Goal: Task Accomplishment & Management: Complete application form

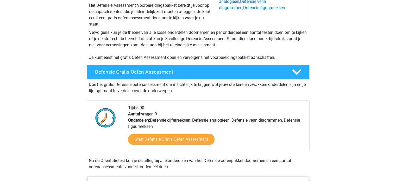
scroll to position [123, 0]
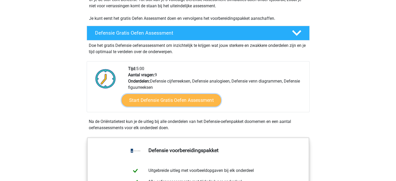
click at [148, 99] on link "Start Defensie Gratis Oefen Assessment" at bounding box center [171, 100] width 99 height 12
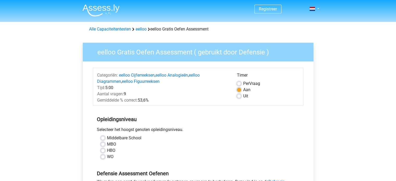
click at [107, 138] on label "Middelbare School" at bounding box center [124, 138] width 34 height 6
click at [103, 138] on input "Middelbare School" at bounding box center [103, 137] width 4 height 5
radio input "true"
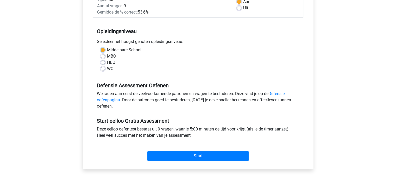
scroll to position [87, 0]
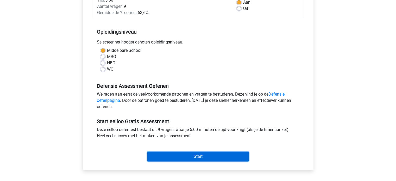
click at [218, 154] on input "Start" at bounding box center [197, 156] width 101 height 10
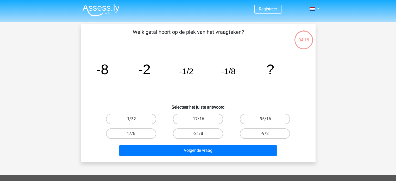
click at [143, 118] on label "-1/32" at bounding box center [131, 119] width 50 height 10
click at [134, 119] on input "-1/32" at bounding box center [132, 120] width 3 height 3
radio input "true"
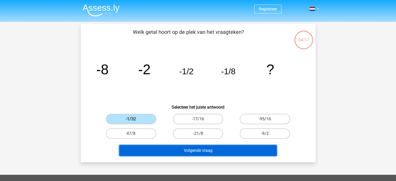
click at [175, 149] on button "Volgende vraag" at bounding box center [197, 150] width 157 height 11
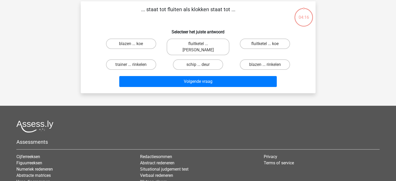
scroll to position [24, 0]
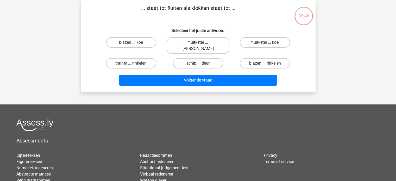
click at [212, 41] on label "fluitketel ... luiden" at bounding box center [198, 45] width 63 height 17
click at [201, 42] on input "fluitketel ... luiden" at bounding box center [199, 43] width 3 height 3
radio input "true"
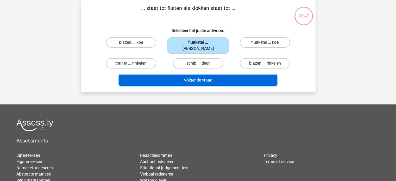
click at [217, 75] on button "Volgende vraag" at bounding box center [197, 80] width 157 height 11
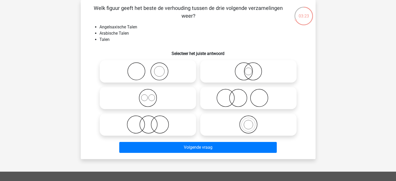
click at [165, 74] on icon at bounding box center [148, 71] width 92 height 18
click at [151, 69] on input "radio" at bounding box center [149, 66] width 3 height 3
radio input "true"
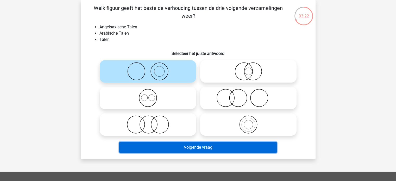
click at [189, 142] on button "Volgende vraag" at bounding box center [197, 147] width 157 height 11
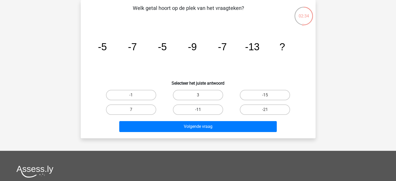
click at [202, 109] on label "-11" at bounding box center [198, 109] width 50 height 10
click at [201, 110] on input "-11" at bounding box center [199, 111] width 3 height 3
radio input "true"
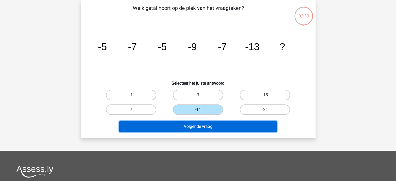
click at [207, 124] on button "Volgende vraag" at bounding box center [197, 126] width 157 height 11
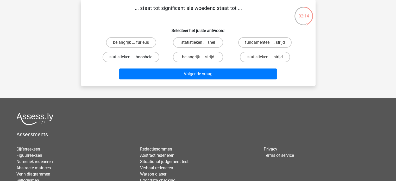
click at [134, 57] on input "statistieken ... boosheid" at bounding box center [132, 58] width 3 height 3
radio input "true"
click at [156, 67] on div "Volgende vraag" at bounding box center [198, 72] width 218 height 17
click at [143, 41] on label "belangrijk ... furieus" at bounding box center [131, 42] width 50 height 10
click at [134, 42] on input "belangrijk ... furieus" at bounding box center [132, 43] width 3 height 3
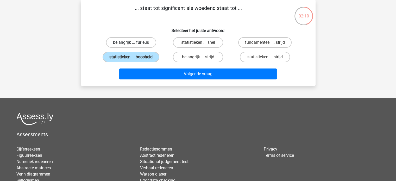
radio input "true"
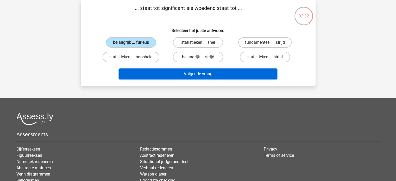
click at [146, 75] on button "Volgende vraag" at bounding box center [197, 73] width 157 height 11
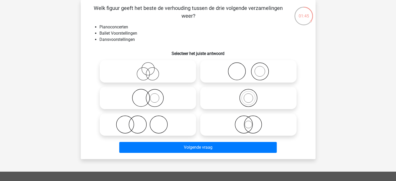
click at [235, 70] on icon at bounding box center [248, 71] width 92 height 18
click at [248, 69] on input "radio" at bounding box center [249, 66] width 3 height 3
radio input "true"
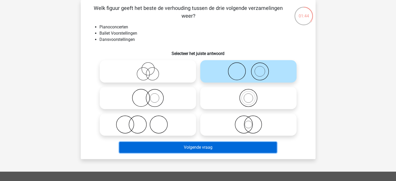
click at [196, 145] on button "Volgende vraag" at bounding box center [197, 147] width 157 height 11
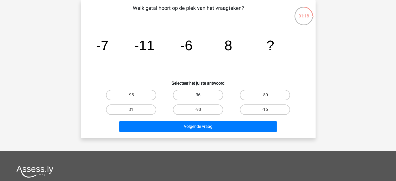
click at [200, 92] on label "36" at bounding box center [198, 95] width 50 height 10
click at [200, 95] on input "36" at bounding box center [199, 96] width 3 height 3
radio input "true"
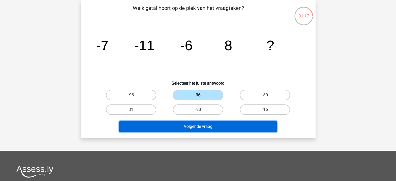
click at [203, 125] on button "Volgende vraag" at bounding box center [197, 126] width 157 height 11
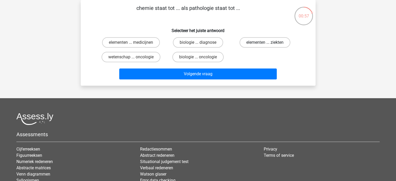
click at [252, 42] on label "elementen ... ziekten" at bounding box center [264, 42] width 51 height 10
click at [265, 42] on input "elementen ... ziekten" at bounding box center [266, 43] width 3 height 3
radio input "true"
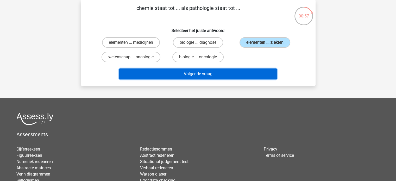
click at [208, 76] on button "Volgende vraag" at bounding box center [197, 73] width 157 height 11
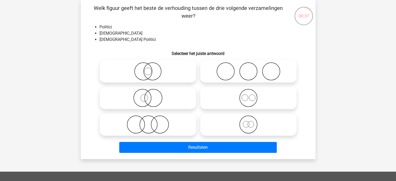
click at [248, 98] on icon at bounding box center [248, 98] width 92 height 18
click at [248, 95] on input "radio" at bounding box center [249, 93] width 3 height 3
radio input "true"
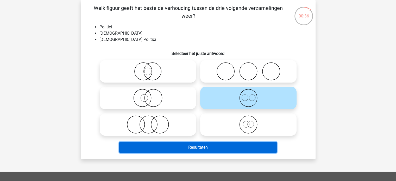
click at [228, 144] on button "Resultaten" at bounding box center [197, 147] width 157 height 11
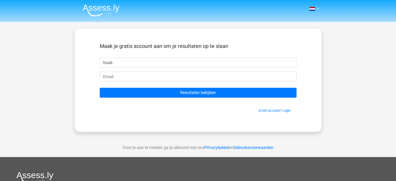
type input "huub"
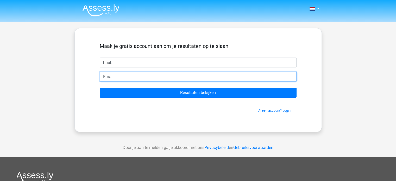
click at [161, 77] on input "email" at bounding box center [198, 77] width 197 height 10
type input "huub.stouwdam17@gmail.com"
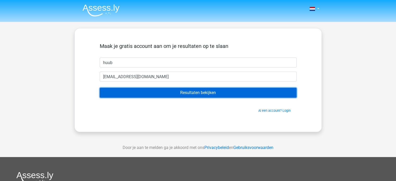
click at [195, 93] on input "Resultaten bekijken" at bounding box center [198, 93] width 197 height 10
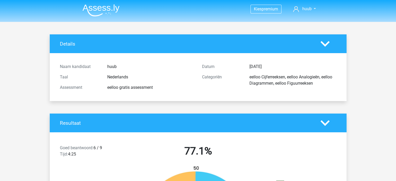
drag, startPoint x: 397, startPoint y: 25, endPoint x: 279, endPoint y: 114, distance: 147.7
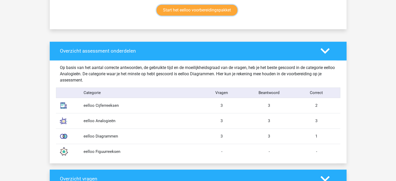
scroll to position [369, 0]
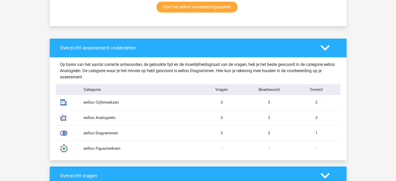
click at [135, 142] on div "eelloo Figuurreeksen - - -" at bounding box center [198, 148] width 284 height 15
click at [137, 134] on div "eelloo Diagrammen" at bounding box center [139, 133] width 118 height 6
click at [107, 119] on div "eelloo Analogieën" at bounding box center [139, 118] width 118 height 6
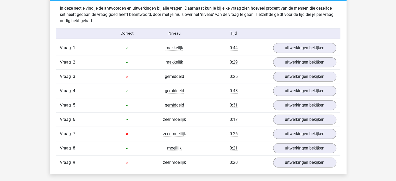
scroll to position [560, 0]
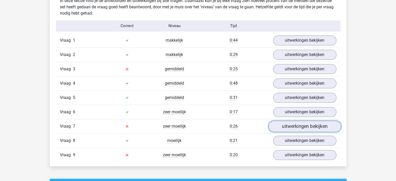
click at [295, 125] on link "uitwerkingen bekijken" at bounding box center [304, 125] width 73 height 11
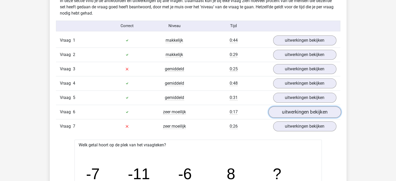
click at [282, 108] on link "uitwerkingen bekijken" at bounding box center [304, 111] width 73 height 11
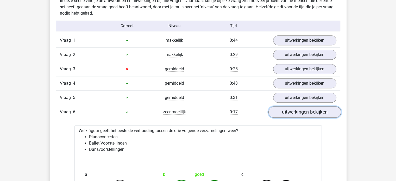
scroll to position [586, 0]
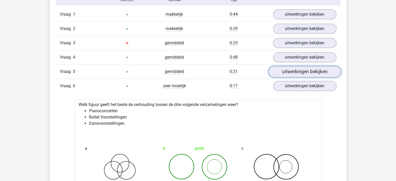
click at [302, 68] on link "uitwerkingen bekijken" at bounding box center [304, 71] width 73 height 11
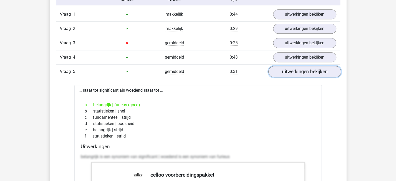
click at [295, 73] on link "uitwerkingen bekijken" at bounding box center [304, 71] width 73 height 11
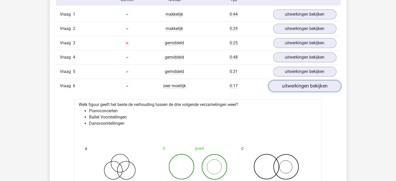
click at [300, 86] on link "uitwerkingen bekijken" at bounding box center [304, 85] width 73 height 11
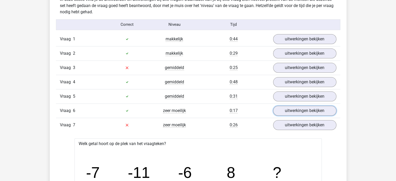
scroll to position [559, 0]
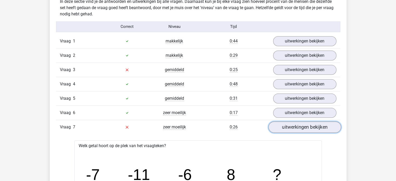
click at [288, 127] on link "uitwerkingen bekijken" at bounding box center [304, 126] width 73 height 11
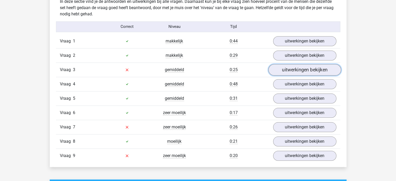
click at [285, 68] on link "uitwerkingen bekijken" at bounding box center [304, 69] width 73 height 11
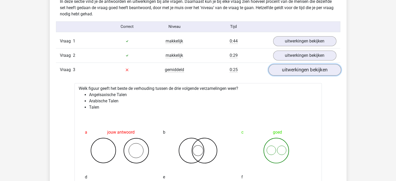
click at [299, 65] on link "uitwerkingen bekijken" at bounding box center [304, 69] width 73 height 11
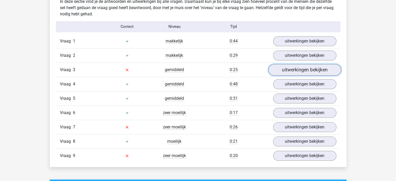
click at [296, 64] on link "uitwerkingen bekijken" at bounding box center [304, 69] width 73 height 11
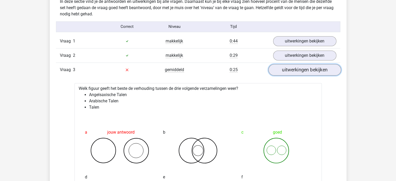
click at [296, 70] on link "uitwerkingen bekijken" at bounding box center [304, 69] width 73 height 11
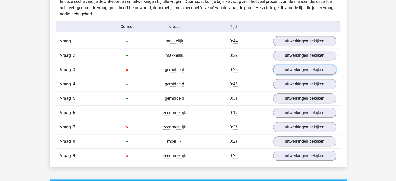
scroll to position [588, 0]
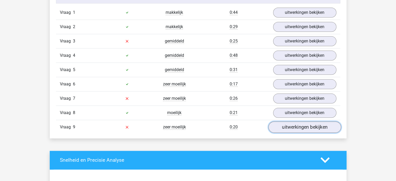
click at [309, 121] on link "uitwerkingen bekijken" at bounding box center [304, 126] width 73 height 11
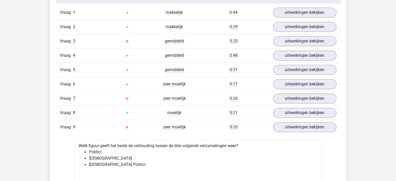
drag, startPoint x: 396, startPoint y: 75, endPoint x: 399, endPoint y: 80, distance: 5.9
